Goal: Task Accomplishment & Management: Manage account settings

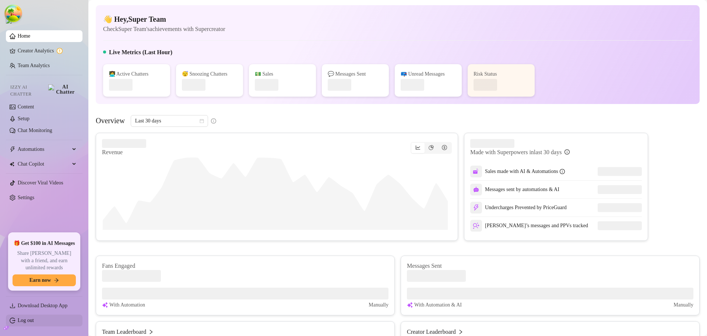
click at [21, 320] on link "Log out" at bounding box center [26, 320] width 16 height 6
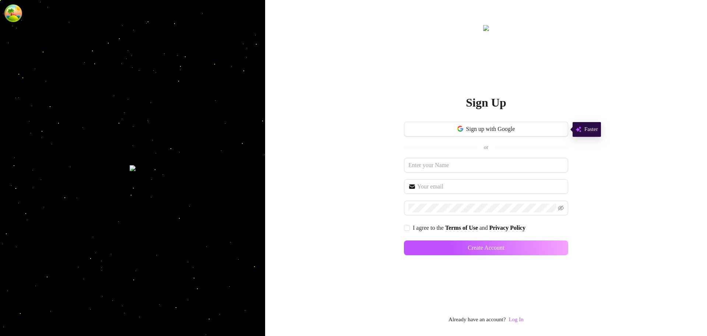
click at [520, 313] on div "Sign Up Sign up with Google or I agree to the Terms of Use and Privacy Policy C…" at bounding box center [486, 174] width 164 height 300
click at [523, 317] on link "Log In" at bounding box center [516, 319] width 15 height 6
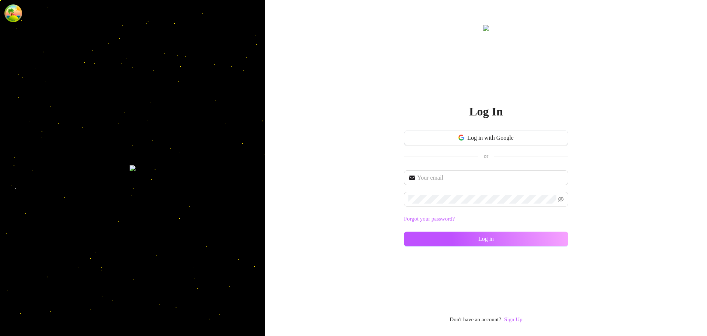
click at [432, 186] on div "Forgot your password? Log in" at bounding box center [486, 211] width 164 height 83
click at [436, 179] on input "text" at bounding box center [490, 177] width 147 height 9
type input "im@supercreator.app"
click at [414, 242] on button "Log in" at bounding box center [486, 238] width 164 height 15
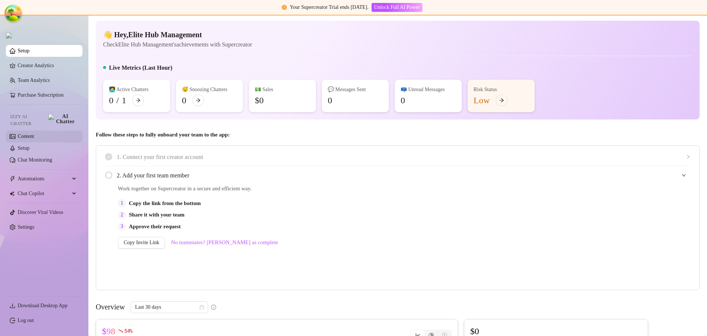
click at [34, 135] on link "Content" at bounding box center [26, 136] width 16 height 6
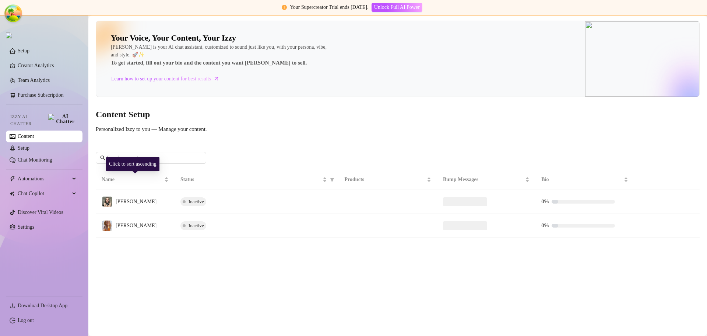
click at [153, 200] on td "[PERSON_NAME]" at bounding box center [135, 202] width 79 height 24
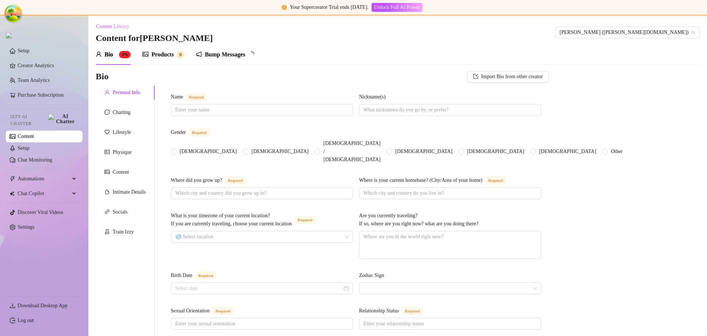
click at [245, 50] on div "Bump Messages" at bounding box center [225, 54] width 41 height 9
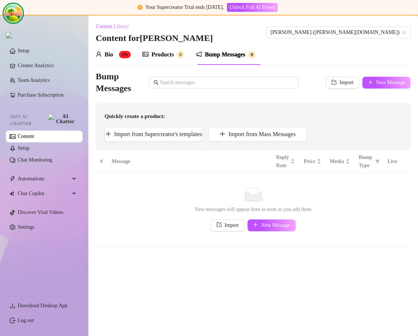
click at [8, 15] on circle "Open Tanstack query devtools" at bounding box center [13, 13] width 15 height 15
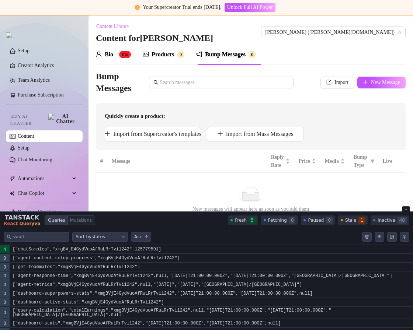
drag, startPoint x: 368, startPoint y: 238, endPoint x: 416, endPoint y: 167, distance: 85.4
click at [367, 238] on icon "Clear query cache" at bounding box center [366, 237] width 4 height 4
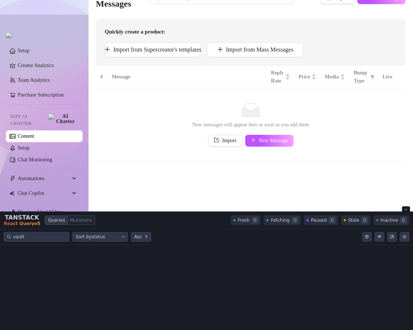
scroll to position [37, 0]
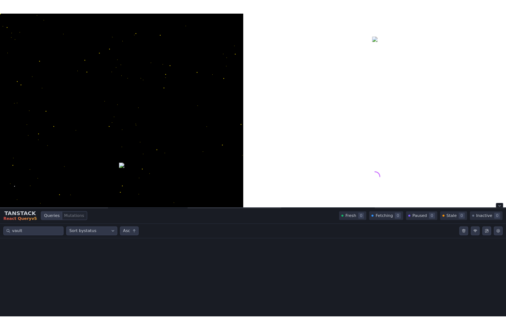
scroll to position [37, 0]
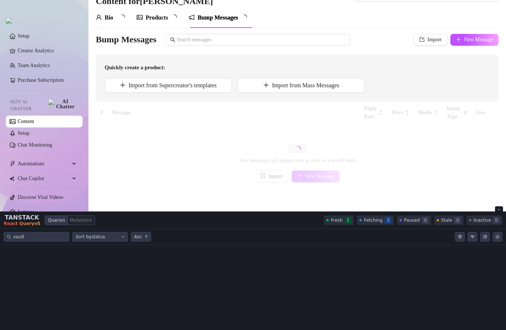
click at [253, 144] on div at bounding box center [297, 150] width 403 height 96
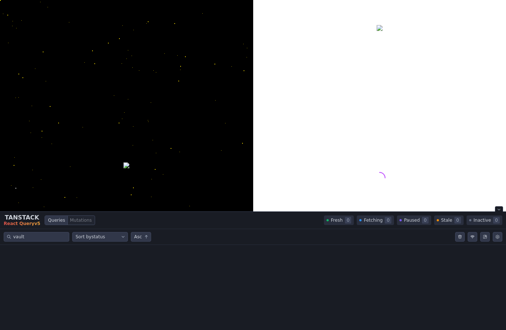
scroll to position [37, 0]
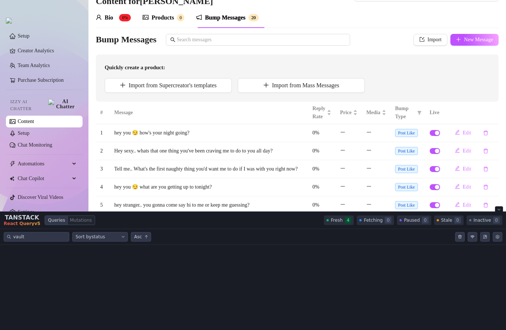
click at [224, 17] on div "Bump Messages" at bounding box center [225, 17] width 41 height 9
click at [465, 237] on div "Tanstack query devtools" at bounding box center [478, 237] width 47 height 10
click at [462, 237] on button "Clear query cache" at bounding box center [460, 237] width 10 height 10
click at [377, 272] on div "Tanstack query devtools" at bounding box center [253, 287] width 506 height 85
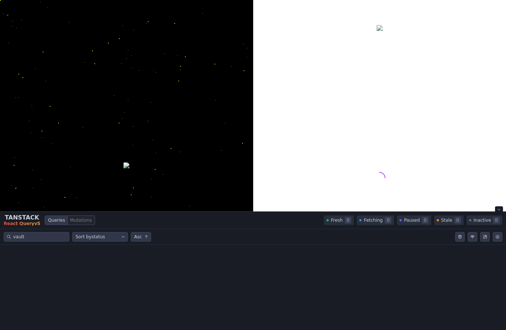
scroll to position [37, 0]
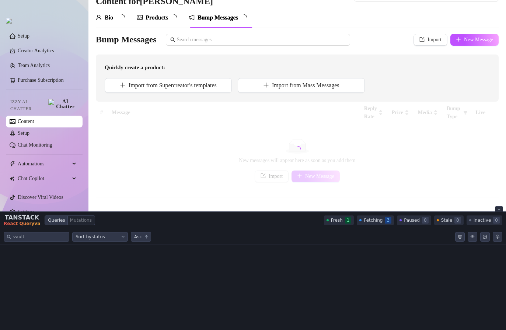
click at [496, 209] on button "Close tanstack query devtools" at bounding box center [499, 209] width 8 height 6
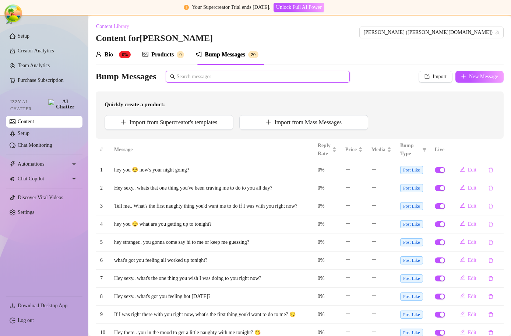
click at [315, 78] on input "text" at bounding box center [261, 77] width 169 height 8
drag, startPoint x: 116, startPoint y: 51, endPoint x: 179, endPoint y: 54, distance: 62.7
click at [116, 51] on div "Bio 0%" at bounding box center [113, 54] width 35 height 9
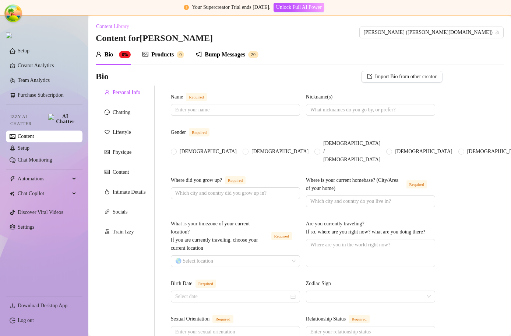
click at [221, 54] on div "Bump Messages" at bounding box center [225, 54] width 41 height 9
